Goal: Information Seeking & Learning: Learn about a topic

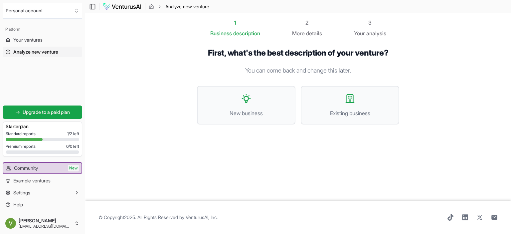
click at [147, 78] on section "1 Business description 2 More details 3 Your analysis First, what's the best de…" at bounding box center [298, 106] width 426 height 187
click at [39, 39] on span "Your ventures" at bounding box center [27, 40] width 29 height 7
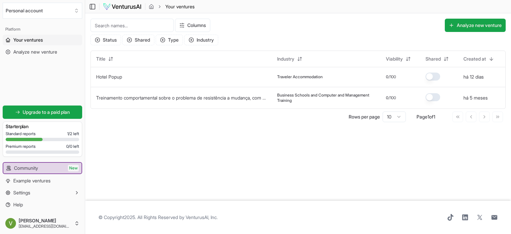
click at [173, 137] on main "Toggle Sidebar Your ventures Your ventures Columns Analyze new venture Status S…" at bounding box center [298, 117] width 426 height 234
click at [133, 26] on input at bounding box center [132, 25] width 83 height 13
click at [264, 25] on div "Columns Analyze new venture" at bounding box center [340, 25] width 331 height 13
click at [39, 180] on span "Example ventures" at bounding box center [31, 180] width 37 height 7
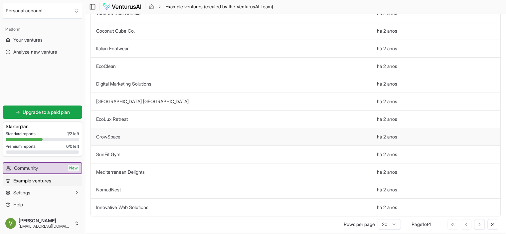
scroll to position [223, 0]
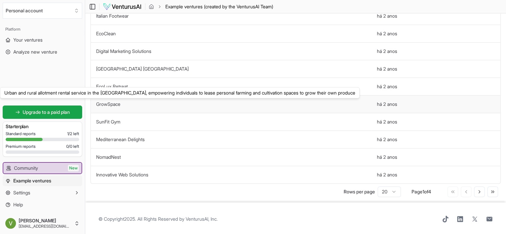
click at [117, 103] on link "GrowSpace" at bounding box center [108, 104] width 24 height 6
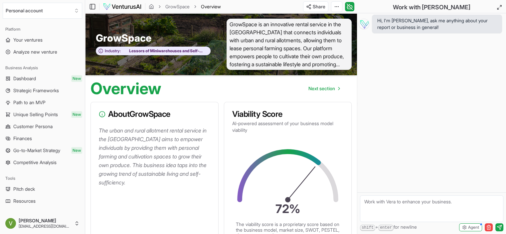
click at [232, 91] on div "Overview Next section" at bounding box center [221, 85] width 272 height 21
click at [330, 89] on span "Next section" at bounding box center [321, 88] width 27 height 7
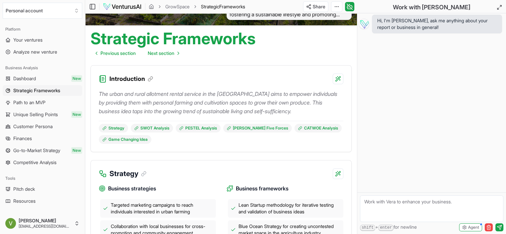
scroll to position [67, 0]
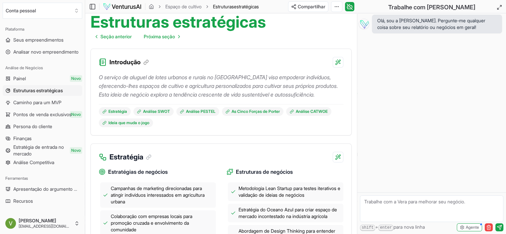
click at [294, 36] on div "Estruturas estratégicas Seção anterior Próxima seção" at bounding box center [221, 26] width 272 height 35
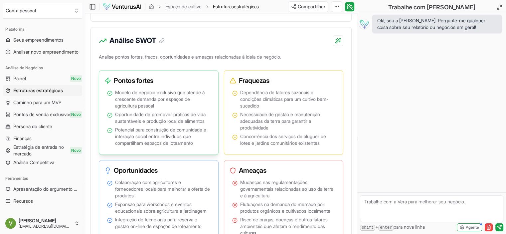
scroll to position [466, 0]
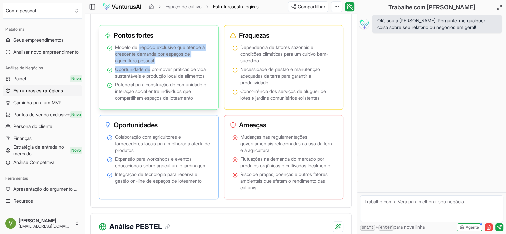
drag, startPoint x: 139, startPoint y: 55, endPoint x: 151, endPoint y: 74, distance: 22.3
click at [151, 74] on ul "Modelo de negócio exclusivo que atende à crescente demanda por espaços de agric…" at bounding box center [158, 72] width 103 height 57
click at [151, 74] on font "Oportunidade de promover práticas de vida sustentáveis ​​e produção local de al…" at bounding box center [160, 72] width 91 height 12
drag, startPoint x: 125, startPoint y: 62, endPoint x: 155, endPoint y: 70, distance: 31.3
click at [154, 63] on font "Modelo de negócio exclusivo que atende à crescente demanda por espaços de agric…" at bounding box center [160, 53] width 90 height 19
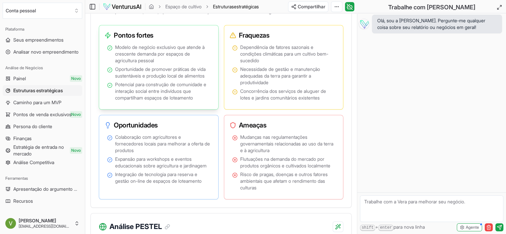
click at [156, 63] on font "Modelo de negócio exclusivo que atende à crescente demanda por espaços de agric…" at bounding box center [160, 53] width 90 height 19
drag, startPoint x: 120, startPoint y: 70, endPoint x: 156, endPoint y: 69, distance: 35.9
click at [153, 63] on font "Modelo de negócio exclusivo que atende à crescente demanda por espaços de agric…" at bounding box center [160, 53] width 90 height 19
click at [156, 63] on font "Modelo de negócio exclusivo que atende à crescente demanda por espaços de agric…" at bounding box center [160, 53] width 90 height 19
click at [138, 62] on font "Modelo de negócio exclusivo que atende à crescente demanda por espaços de agric…" at bounding box center [160, 53] width 90 height 19
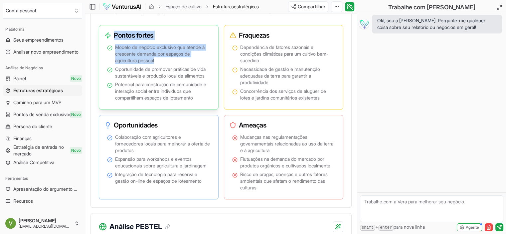
drag, startPoint x: 113, startPoint y: 43, endPoint x: 202, endPoint y: 68, distance: 92.1
click at [202, 68] on div "Pontos fortes Modelo de negócio exclusivo que atende à crescente demanda por es…" at bounding box center [159, 67] width 120 height 85
click at [202, 64] on span "Modelo de negócio exclusivo que atende à crescente demanda por espaços de agric…" at bounding box center [162, 54] width 95 height 20
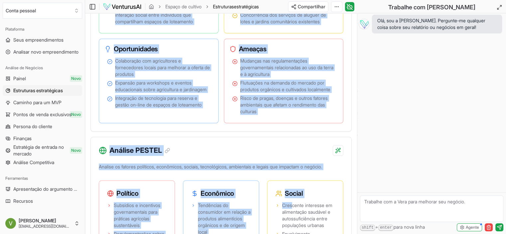
scroll to position [583, 0]
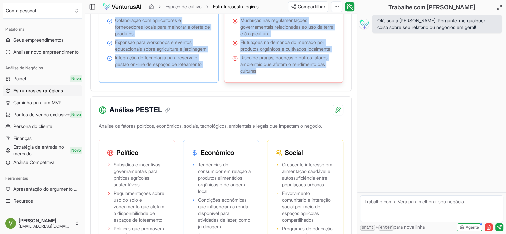
drag, startPoint x: 111, startPoint y: 69, endPoint x: 287, endPoint y: 96, distance: 178.8
copy div "Análise SWOT Analise pontos fortes, fracos, oportunidades e ameaças relacionada…"
click at [292, 83] on div "Ameaças Mudanças nas regulamentações governamentais relacionadas ao uso da terr…" at bounding box center [284, 40] width 120 height 85
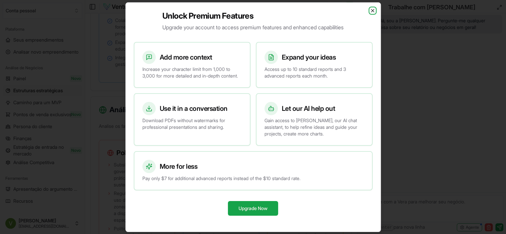
click at [372, 8] on icon "button" at bounding box center [372, 10] width 5 height 5
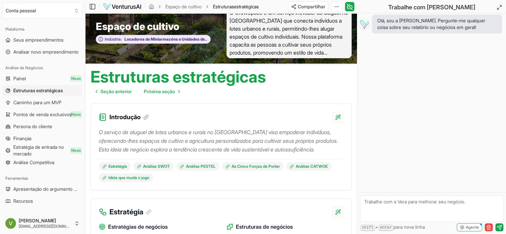
scroll to position [0, 0]
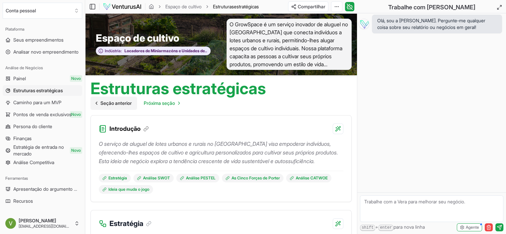
click at [114, 105] on font "Seção anterior" at bounding box center [115, 103] width 31 height 6
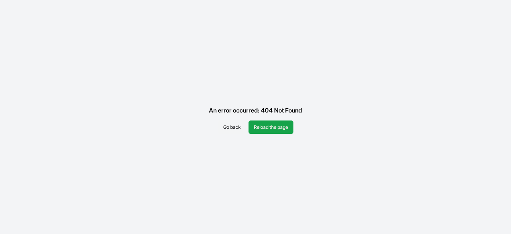
click at [230, 126] on button "Go back" at bounding box center [232, 126] width 28 height 13
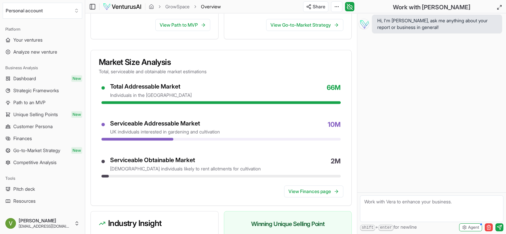
scroll to position [233, 0]
click at [277, 45] on div "About GrowSpace The urban and rural allotment rental service in the UK aims to …" at bounding box center [221, 105] width 261 height 472
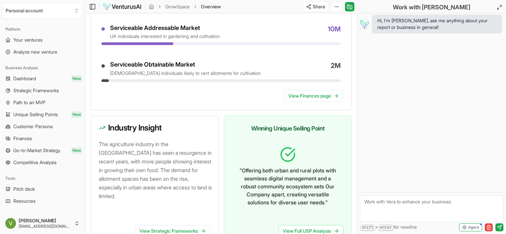
scroll to position [333, 0]
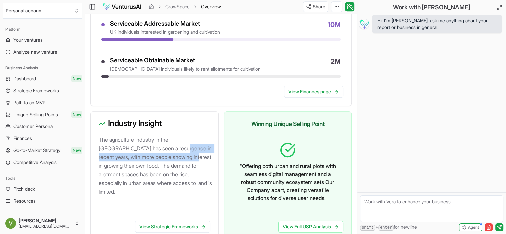
drag, startPoint x: 150, startPoint y: 149, endPoint x: 170, endPoint y: 159, distance: 22.8
click at [170, 159] on p "The agriculture industry in the [GEOGRAPHIC_DATA] has seen a resurgence in rece…" at bounding box center [156, 165] width 114 height 61
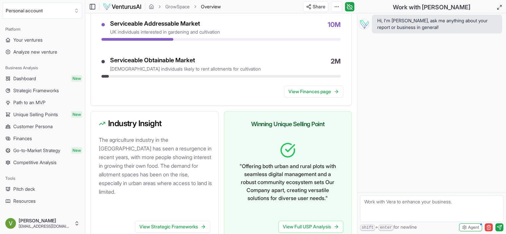
click at [172, 160] on p "The agriculture industry in the [GEOGRAPHIC_DATA] has seen a resurgence in rece…" at bounding box center [156, 165] width 114 height 61
click at [246, 111] on div "Winning Unique Selling Point" at bounding box center [287, 123] width 127 height 25
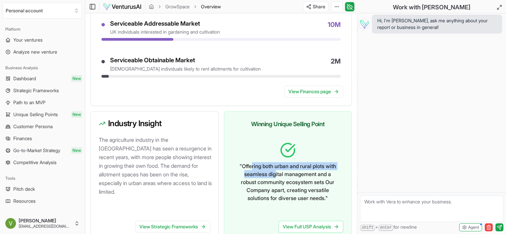
drag, startPoint x: 257, startPoint y: 165, endPoint x: 288, endPoint y: 181, distance: 34.8
click at [286, 177] on p "" Offering both urban and rural plots with seamless digital management and a ro…" at bounding box center [288, 182] width 101 height 40
click at [288, 181] on p "" Offering both urban and rural plots with seamless digital management and a ro…" at bounding box center [288, 182] width 101 height 40
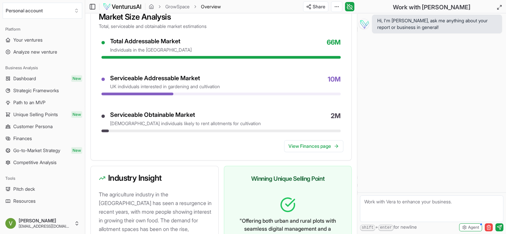
scroll to position [266, 0]
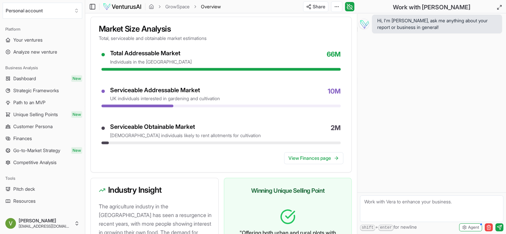
click at [160, 28] on h3 "Market Size Analysis" at bounding box center [221, 29] width 245 height 8
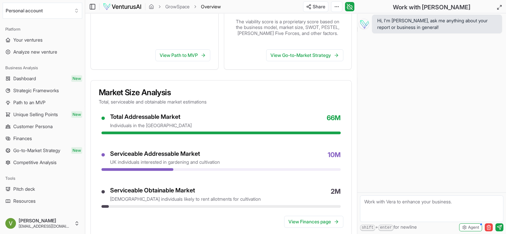
scroll to position [200, 0]
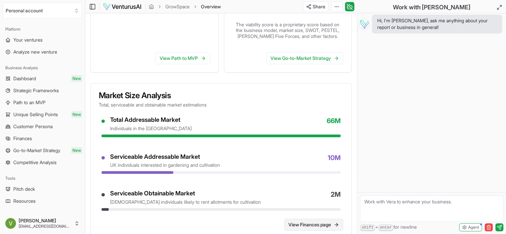
click at [310, 224] on link "View Finances page" at bounding box center [313, 225] width 59 height 12
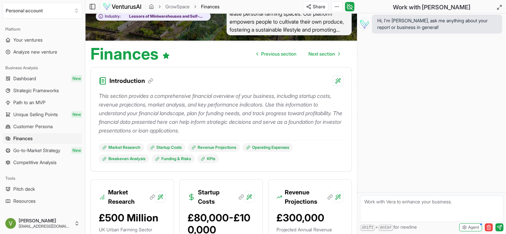
scroll to position [133, 0]
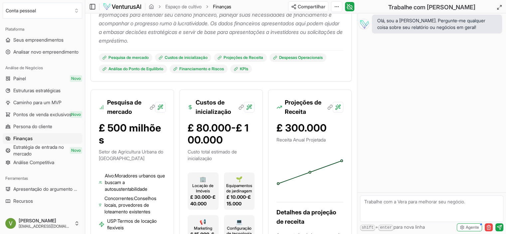
click at [265, 81] on div "Introdução Esta seção fornece uma visão geral financeira abrangente do seu negó…" at bounding box center [221, 25] width 261 height 113
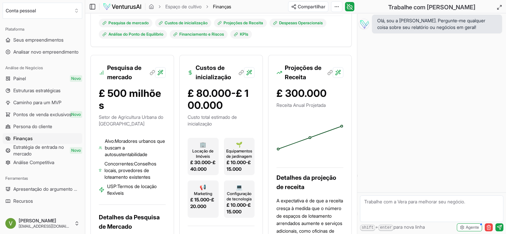
scroll to position [0, 0]
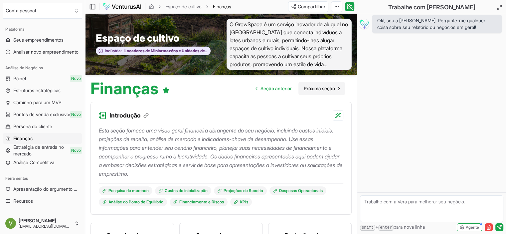
click at [306, 88] on font "Próxima seção" at bounding box center [319, 89] width 31 height 6
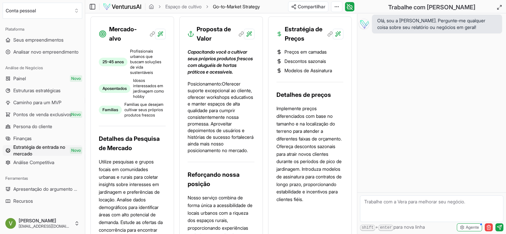
scroll to position [333, 0]
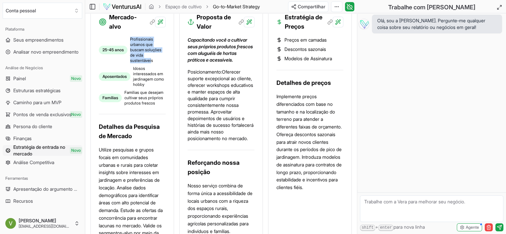
drag, startPoint x: 131, startPoint y: 48, endPoint x: 152, endPoint y: 69, distance: 30.1
click at [152, 63] on font "Profissionais urbanos que buscam soluções de vida sustentáveis" at bounding box center [145, 50] width 31 height 26
click at [153, 63] on font "Profissionais urbanos que buscam soluções de vida sustentáveis" at bounding box center [145, 50] width 31 height 26
drag, startPoint x: 132, startPoint y: 102, endPoint x: 154, endPoint y: 109, distance: 23.0
click at [154, 105] on font "Famílias que desejam cultivar seus próprios produtos frescos" at bounding box center [143, 98] width 39 height 16
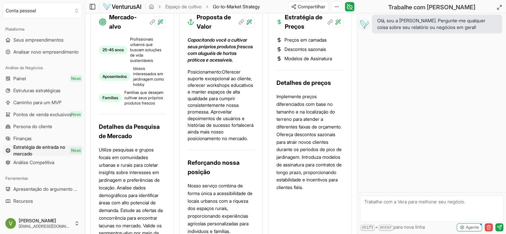
click at [156, 105] on font "Famílias que desejam cultivar seus próprios produtos frescos" at bounding box center [143, 98] width 39 height 16
drag, startPoint x: 155, startPoint y: 112, endPoint x: 129, endPoint y: 101, distance: 28.7
click at [129, 102] on font "Famílias que desejam cultivar seus próprios produtos frescos" at bounding box center [143, 98] width 39 height 16
click at [129, 101] on font "Famílias que desejam cultivar seus próprios produtos frescos" at bounding box center [143, 98] width 39 height 16
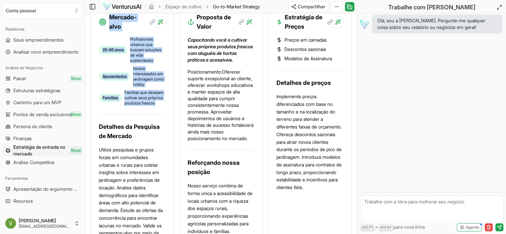
drag, startPoint x: 109, startPoint y: 24, endPoint x: 163, endPoint y: 114, distance: 104.9
click at [163, 114] on div "Mercado-alvo 25-45 anos Profissionais urbanos que buscam soluções de vida suste…" at bounding box center [133, 142] width 84 height 277
copy div "Mercado-alvo 25-45 anos Profissionais urbanos que buscam soluções de vida suste…"
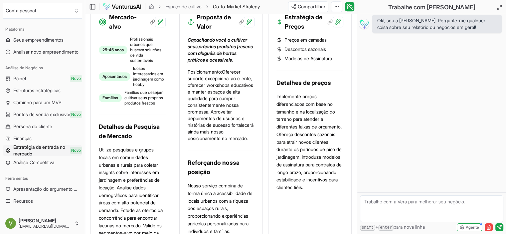
click at [220, 121] on font "Oferecer suporte excepcional ao cliente, oferecer workshops educativos e manter…" at bounding box center [221, 105] width 66 height 72
